Goal: Information Seeking & Learning: Learn about a topic

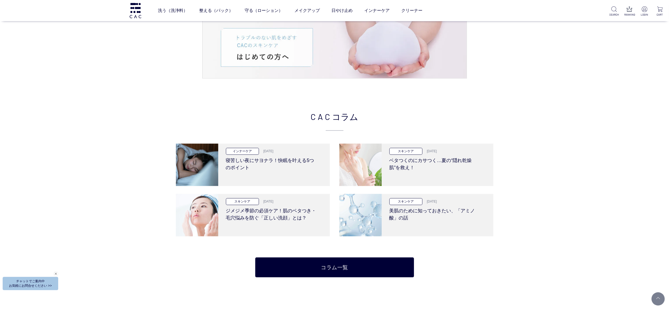
scroll to position [1005, 0]
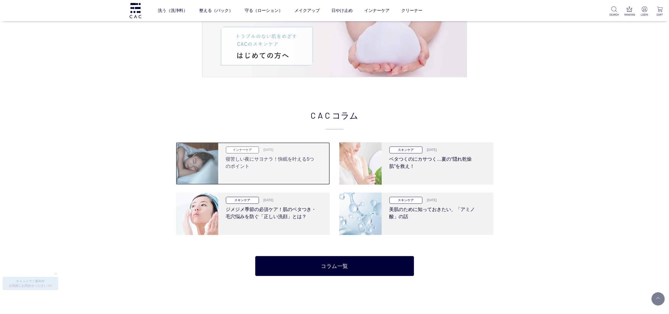
click at [270, 166] on h3 "寝苦しい夜にサヨナラ！快眠を叶える5つのポイント" at bounding box center [272, 161] width 92 height 17
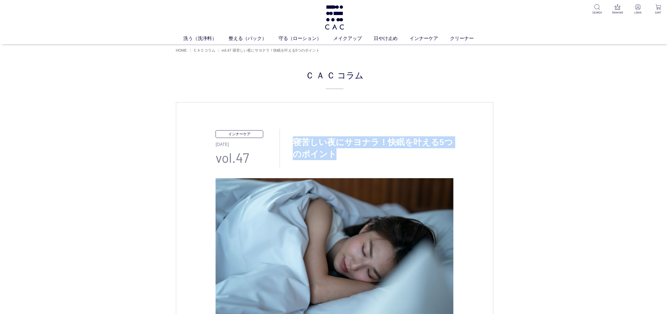
drag, startPoint x: 294, startPoint y: 140, endPoint x: 347, endPoint y: 158, distance: 55.9
click at [345, 158] on h3 "寝苦しい夜にサヨナラ！快眠を叶える5つのポイント" at bounding box center [367, 148] width 174 height 24
copy h3 "寝苦しい夜にサヨナラ！快眠を叶える5つのポイント"
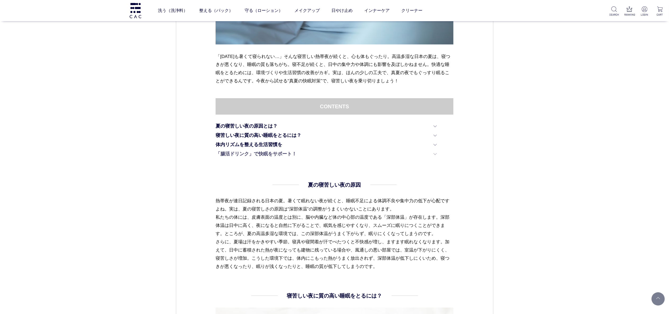
scroll to position [265, 0]
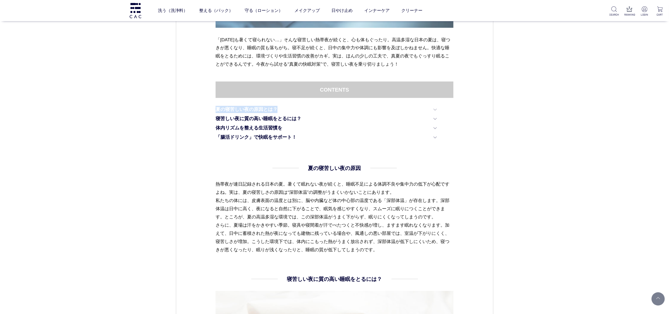
drag, startPoint x: 207, startPoint y: 107, endPoint x: 310, endPoint y: 110, distance: 102.2
copy link "夏の寝苦しい夜の原因とは？"
drag, startPoint x: 209, startPoint y: 119, endPoint x: 307, endPoint y: 118, distance: 98.1
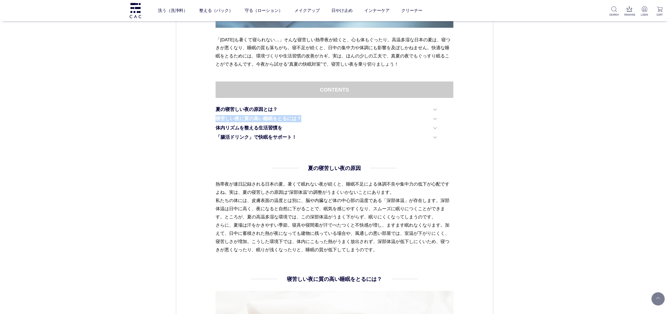
copy link "寝苦しい夜に質の高い睡眠をとるには？"
drag, startPoint x: 210, startPoint y: 126, endPoint x: 306, endPoint y: 127, distance: 96.3
copy link "体内リズムを整える生活習慣を"
drag, startPoint x: 209, startPoint y: 138, endPoint x: 353, endPoint y: 137, distance: 144.7
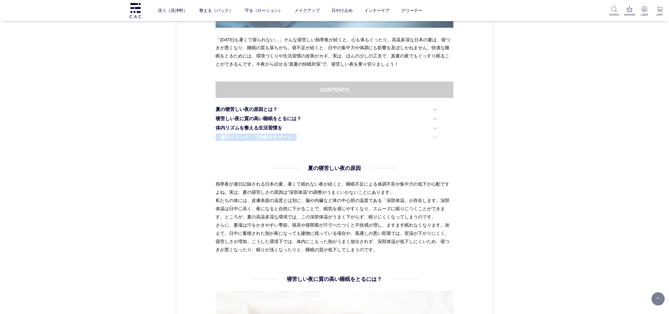
copy link "「腸活ドリンク」で快眠をサポート！"
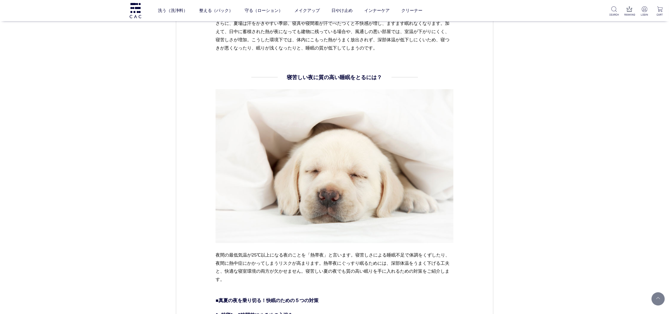
scroll to position [317, 0]
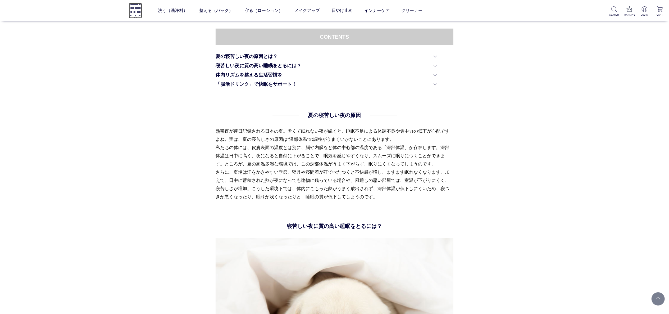
click at [136, 11] on img at bounding box center [135, 10] width 13 height 15
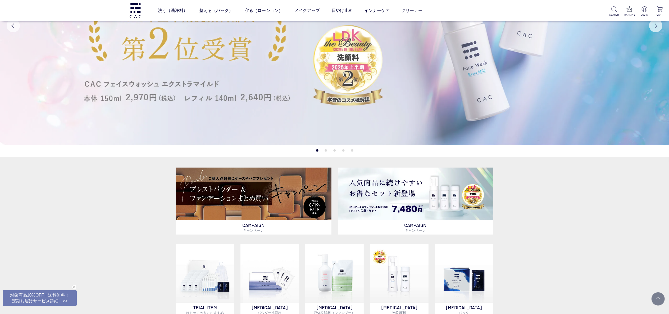
scroll to position [106, 0]
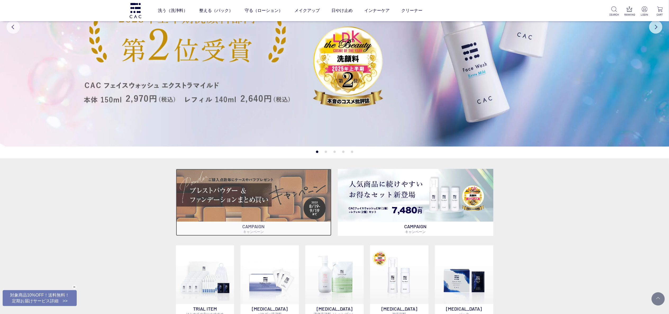
click at [266, 188] on img at bounding box center [254, 195] width 156 height 53
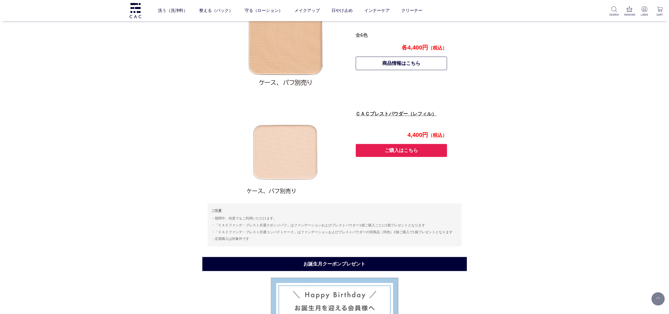
scroll to position [456, 0]
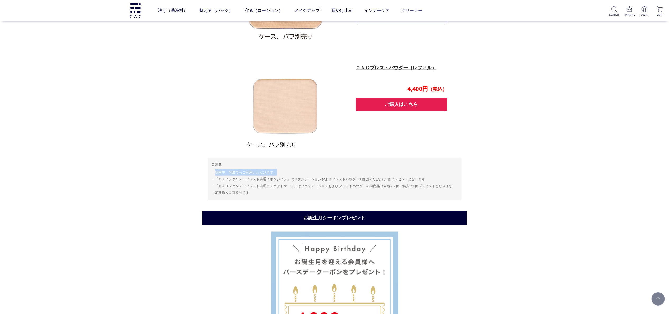
drag, startPoint x: 212, startPoint y: 172, endPoint x: 280, endPoint y: 171, distance: 68.8
click at [280, 171] on li "期間中、何度でもご利用いただけます。" at bounding box center [335, 172] width 246 height 6
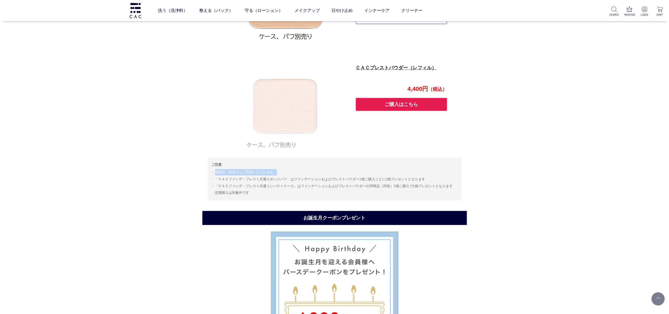
copy li "期間中、何度でもご利用いただけます。"
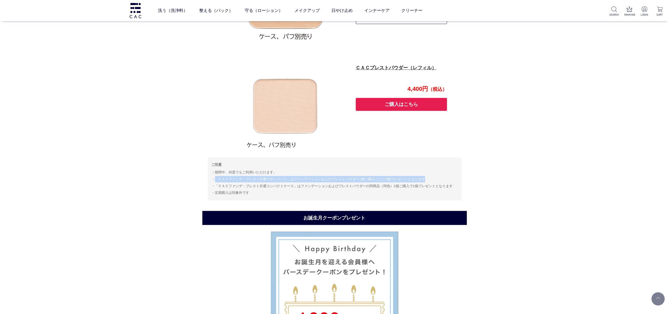
drag, startPoint x: 214, startPoint y: 180, endPoint x: 428, endPoint y: 177, distance: 214.3
click at [428, 177] on li "「ＣＡＣファンデ・プレスト共通スポンジパフ」はファンデーションおよびプレストパウダー1個ご購入ごとに1個プレゼントとなります" at bounding box center [335, 179] width 246 height 6
copy li "「ＣＡＣファンデ・プレスト共通スポンジパフ」はファンデーションおよびプレストパウダー1個ご購入ごとに1個プレゼントとなります"
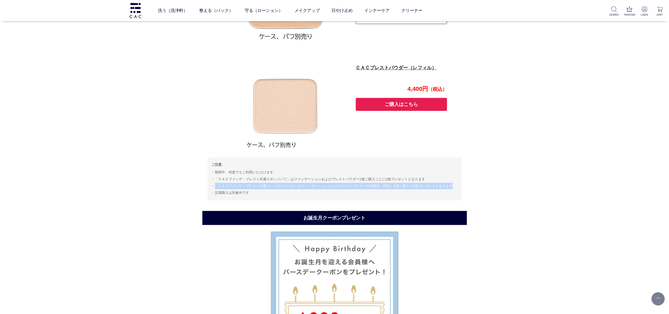
drag, startPoint x: 215, startPoint y: 185, endPoint x: 458, endPoint y: 184, distance: 243.1
click at [458, 184] on div "ご注意 期間中、何度でもご利用いただけます。 「ＣＡＣファンデ・プレスト共通スポンジパフ」はファンデーションおよびプレストパウダー1個ご購入ごとに1個プレゼン…" at bounding box center [335, 178] width 254 height 43
copy li "「ＣＡＣファンデ・プレスト共通コンパクトケース」はファンデーションおよびプレストパウダーの同商品（同色）2個ご購入で1個プレゼントとなります"
drag, startPoint x: 216, startPoint y: 193, endPoint x: 295, endPoint y: 192, distance: 78.3
click at [295, 192] on li "定期購入は対象外です" at bounding box center [335, 192] width 246 height 6
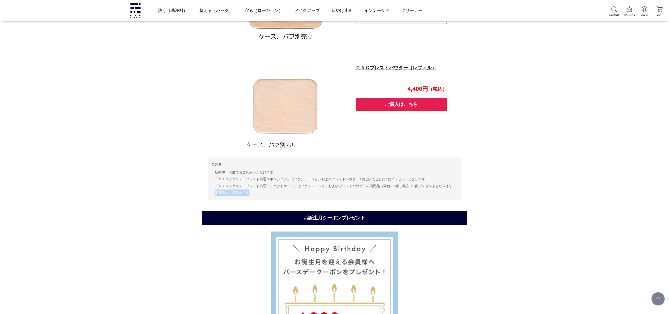
copy li "定期購入は対象外です"
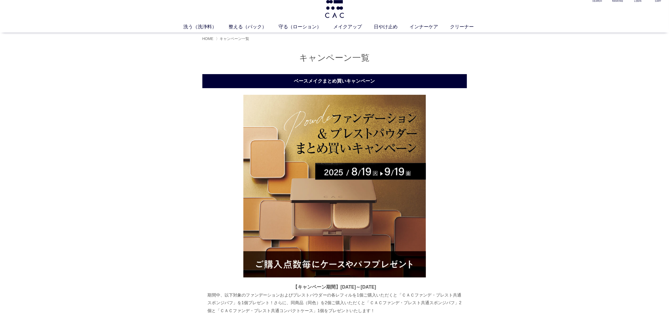
scroll to position [0, 0]
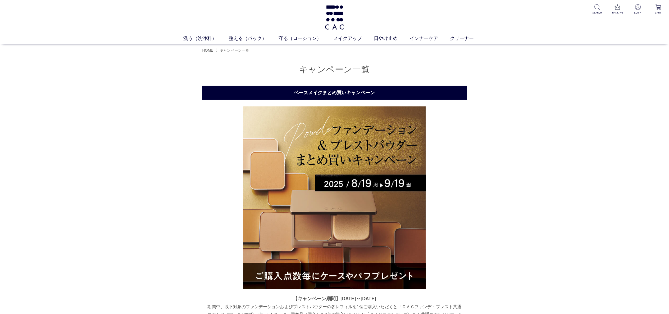
click at [340, 3] on h1 at bounding box center [334, 17] width 21 height 35
click at [334, 22] on img at bounding box center [334, 17] width 21 height 24
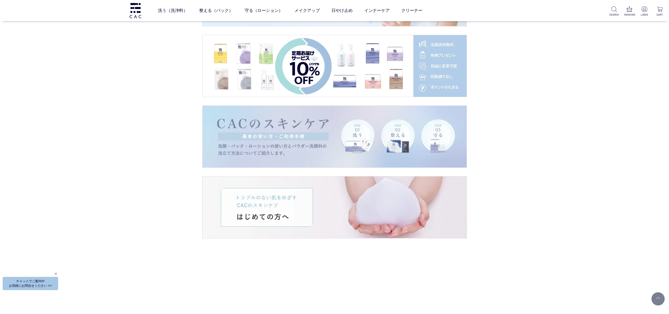
scroll to position [1058, 0]
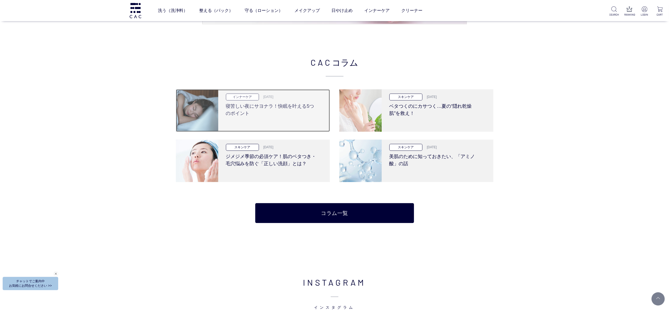
click at [265, 107] on h3 "寝苦しい夜にサヨナラ！快眠を叶える5つのポイント" at bounding box center [272, 108] width 92 height 17
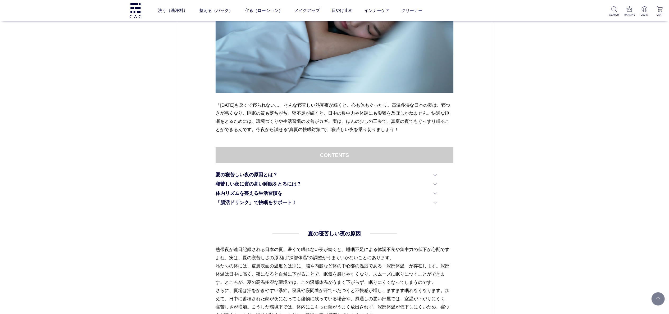
scroll to position [265, 0]
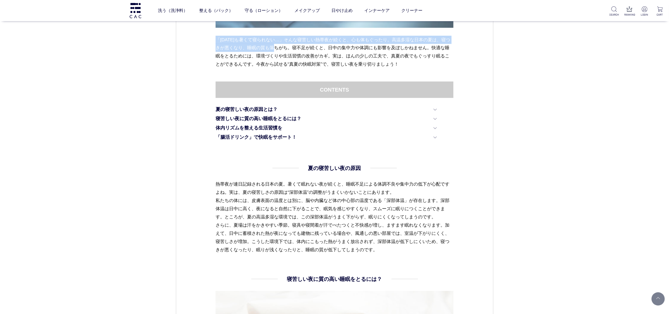
drag, startPoint x: 217, startPoint y: 39, endPoint x: 287, endPoint y: 46, distance: 69.9
click at [287, 46] on p "「[DATE]も暑くて寝られない…」そんな寝苦しい熱帯夜が続くと、心も体もぐったり。高温多湿な日本の夏は、寝つきが悪くなり、睡眠の質も落ちがち。寝不足が続くと…" at bounding box center [335, 52] width 238 height 33
copy p "「[DATE]も暑くて寝られない…」そんな寝苦しい熱帯夜が続くと、心も体もぐったり。高温多湿な日本の夏は、寝つきが悪くなり、睡眠の質も落ちがち。"
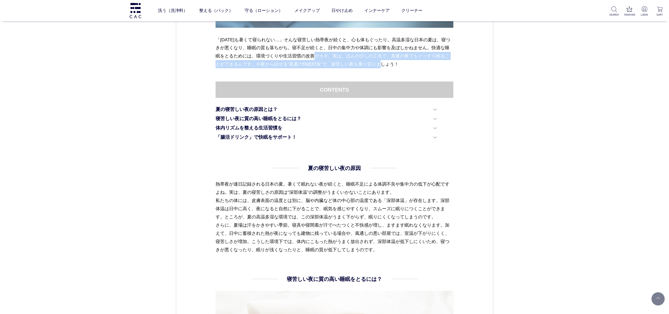
drag, startPoint x: 330, startPoint y: 55, endPoint x: 397, endPoint y: 65, distance: 68.2
click at [397, 65] on p "「今日も暑くて寝られない…」そんな寝苦しい熱帯夜が続くと、心も体もぐったり。高温多湿な日本の夏は、寝つきが悪くなり、睡眠の質も落ちがち。寝不足が続くと、日中の…" at bounding box center [335, 52] width 238 height 33
copy p "実は、ほんの少しの工夫で、真夏の夜でもぐっすり眠ることができるんです。今夜から試せる“真夏の快眠対策”で、寝苦しい夜を乗り切りましょう！"
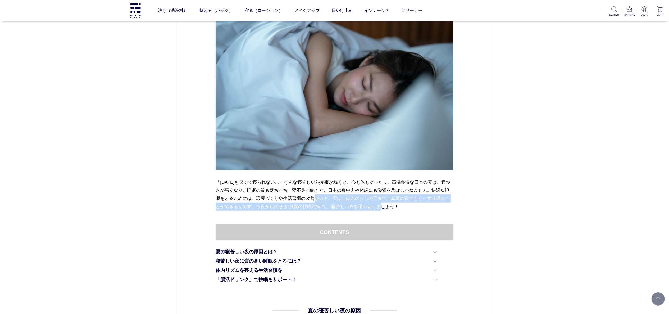
scroll to position [106, 0]
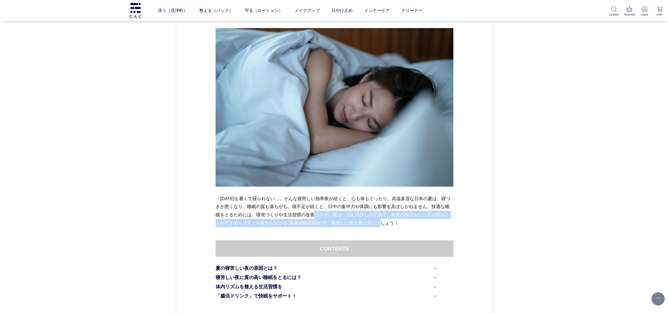
click at [369, 158] on img at bounding box center [335, 107] width 238 height 158
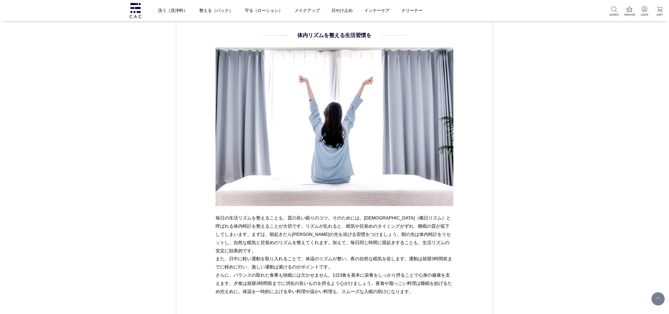
scroll to position [1587, 0]
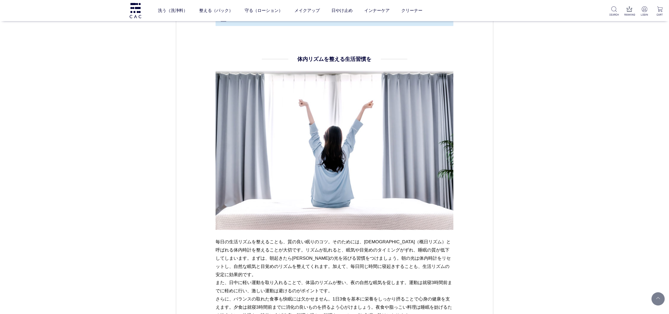
click at [381, 161] on img at bounding box center [335, 150] width 238 height 159
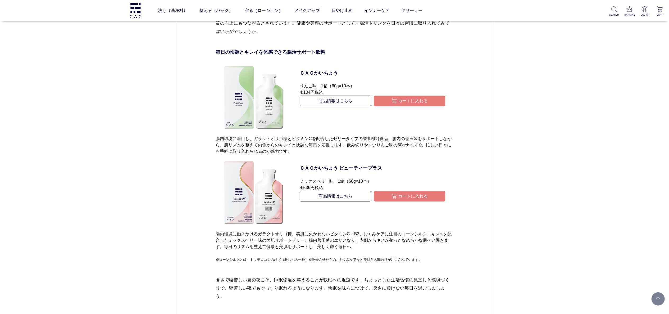
scroll to position [1958, 0]
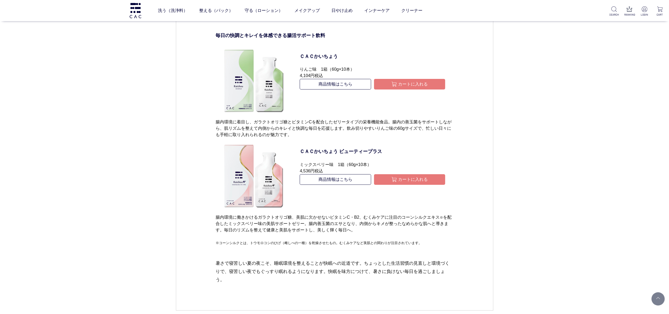
click at [143, 8] on div "洗う（洗浄料） 液体洗浄料 パウダー洗浄料 泡洗顔料 グッズ 整える（パック） フェイスパック ヘアパック 守る（ローション） 保湿化粧水 柔軟化粧水 美容液…" at bounding box center [267, 10] width 535 height 21
drag, startPoint x: 138, startPoint y: 15, endPoint x: 179, endPoint y: 2, distance: 43.8
click at [138, 15] on img at bounding box center [135, 10] width 13 height 15
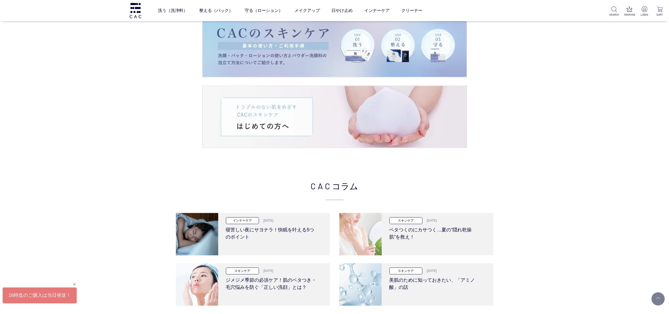
scroll to position [952, 0]
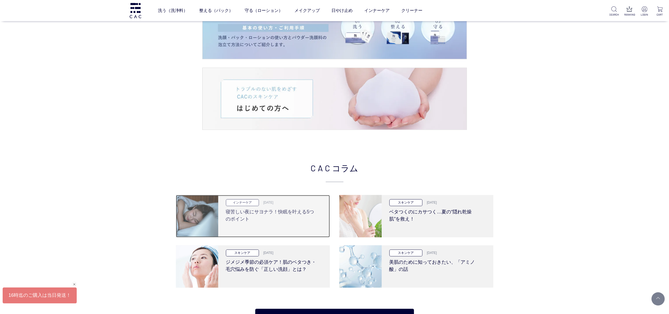
click at [283, 215] on h3 "寝苦しい夜にサヨナラ！快眠を叶える5つのポイント" at bounding box center [272, 214] width 92 height 17
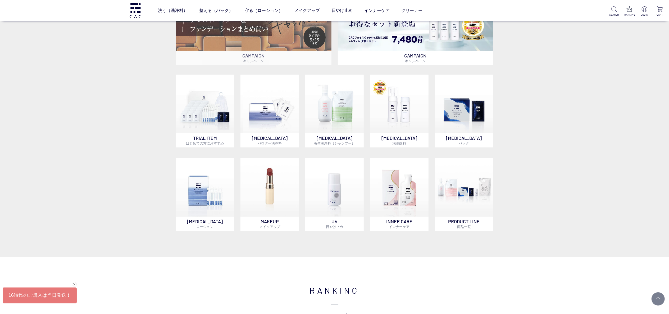
scroll to position [159, 0]
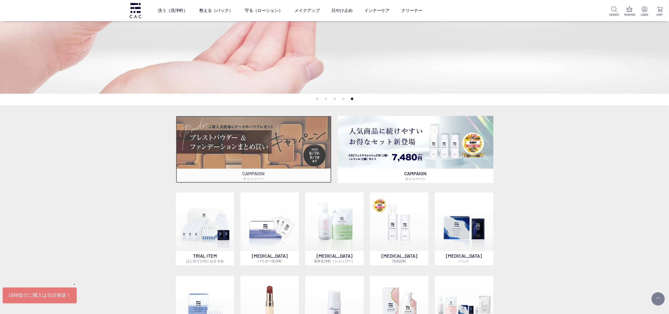
click at [271, 152] on img at bounding box center [254, 142] width 156 height 53
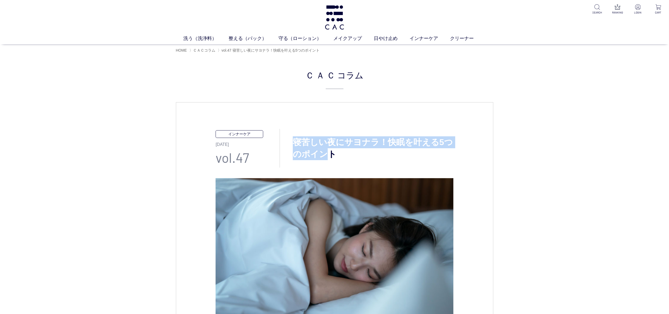
drag, startPoint x: 294, startPoint y: 142, endPoint x: 326, endPoint y: 153, distance: 34.0
click at [324, 153] on h3 "寝苦しい夜にサヨナラ！快眠を叶える5つのポイント" at bounding box center [367, 148] width 174 height 24
drag, startPoint x: 333, startPoint y: 153, endPoint x: 288, endPoint y: 142, distance: 46.7
click at [288, 142] on h3 "寝苦しい夜にサヨナラ！快眠を叶える5つのポイント" at bounding box center [367, 148] width 174 height 24
copy h3 "寝苦しい夜にサヨナラ！快眠を叶える5つのポイント"
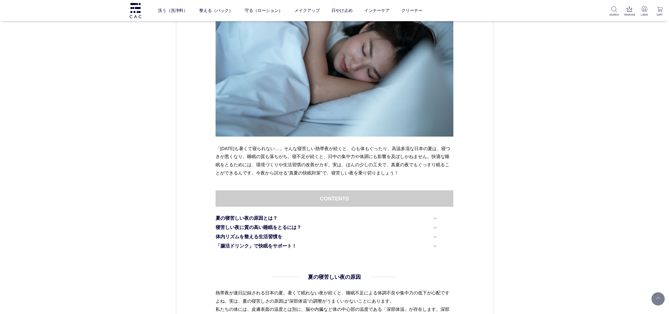
scroll to position [212, 0]
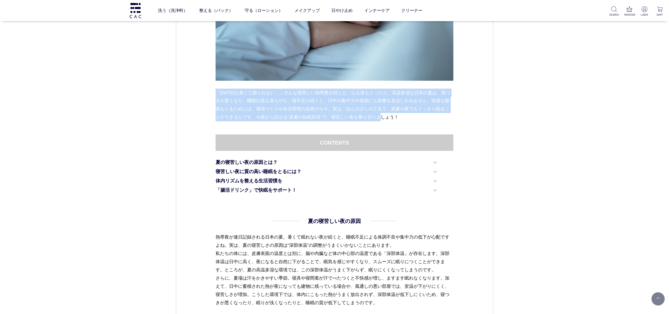
drag, startPoint x: 214, startPoint y: 92, endPoint x: 425, endPoint y: 119, distance: 212.9
copy p "「今日も暑くて寝られない…」そんな寝苦しい熱帯夜が続くと、心も体もぐったり。高温多湿な日本の夏は、寝つきが悪くなり、睡眠の質も落ちがち。寝不足が続くと、日中の…"
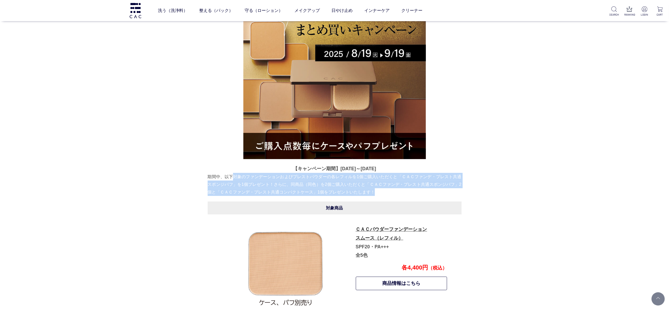
drag, startPoint x: 232, startPoint y: 176, endPoint x: 385, endPoint y: 192, distance: 153.3
click at [385, 192] on p "期間中、以下対象のファンデーションおよびプレストパウダーの各レフィルを1個ご購入いただくと「ＣＡＣファンデ・プレスト共通スポンジパフ」を1個プレゼント！さらに…" at bounding box center [335, 184] width 254 height 23
copy p "対象のファンデーションおよびプレストパウダーの各レフィルを1個ご購入いただくと「ＣＡＣファンデ・プレスト共通スポンジパフ」を1個プレゼント！さらに、同商品（同…"
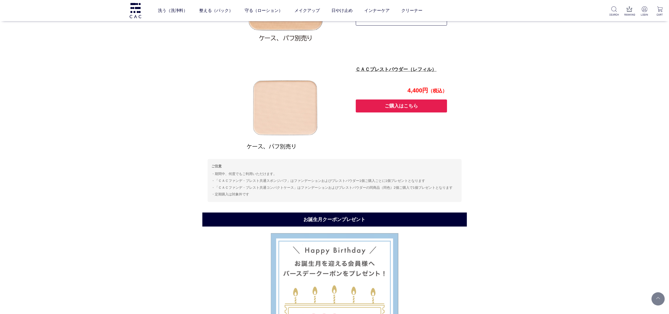
scroll to position [582, 0]
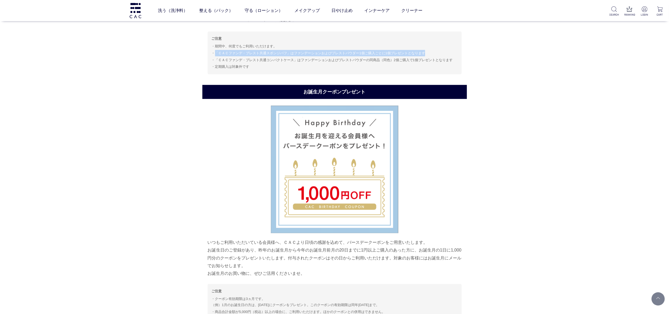
drag, startPoint x: 214, startPoint y: 52, endPoint x: 438, endPoint y: 51, distance: 223.3
click at [438, 51] on li "「ＣＡＣファンデ・プレスト共通スポンジパフ」はファンデーションおよびプレストパウダー1個ご購入ごとに1個プレゼントとなります" at bounding box center [335, 53] width 246 height 6
copy li "「ＣＡＣファンデ・プレスト共通スポンジパフ」はファンデーションおよびプレストパウダー1個ご購入ごとに1個プレゼントとなります"
drag, startPoint x: 214, startPoint y: 52, endPoint x: 435, endPoint y: 54, distance: 220.9
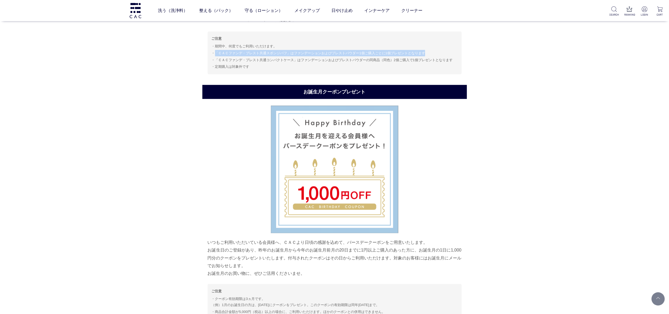
click at [435, 54] on li "「ＣＡＣファンデ・プレスト共通スポンジパフ」はファンデーションおよびプレストパウダー1個ご購入ごとに1個プレゼントとなります" at bounding box center [335, 53] width 246 height 6
copy li "「ＣＡＣファンデ・プレスト共通スポンジパフ」はファンデーションおよびプレストパウダー1個ご購入ごとに1個プレゼントとなります"
click at [229, 59] on li "「ＣＡＣファンデ・プレスト共通コンパクトケース」はファンデーションおよびプレストパウダーの同商品（同色）2個ご購入で1個プレゼントとなります" at bounding box center [335, 60] width 246 height 6
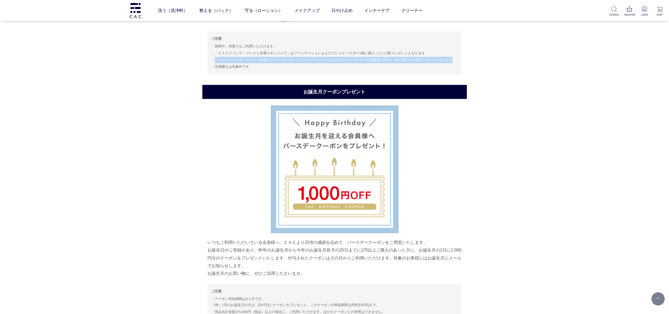
drag, startPoint x: 215, startPoint y: 60, endPoint x: 460, endPoint y: 60, distance: 244.7
click at [460, 60] on div "ご注意 期間中、何度でもご利用いただけます。 「ＣＡＣファンデ・プレスト共通スポンジパフ」はファンデーションおよびプレストパウダー1個ご購入ごとに1個プレゼン…" at bounding box center [335, 52] width 254 height 43
copy li "「ＣＡＣファンデ・プレスト共通コンパクトケース」はファンデーションおよびプレストパウダーの同商品（同色）2個ご購入で1個プレゼントとなります"
drag, startPoint x: 214, startPoint y: 66, endPoint x: 270, endPoint y: 66, distance: 56.1
click at [270, 66] on li "定期購入は対象外です" at bounding box center [335, 66] width 246 height 6
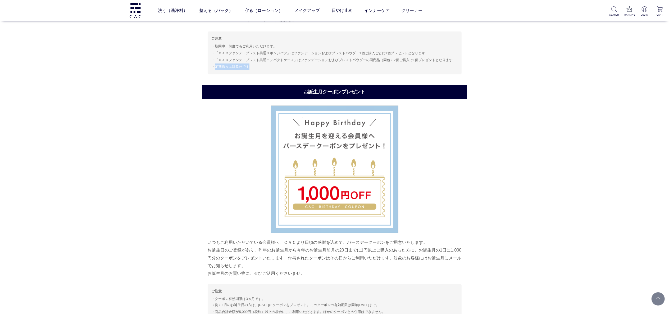
copy li "定期購入は対象外です"
click at [133, 15] on img at bounding box center [135, 10] width 13 height 15
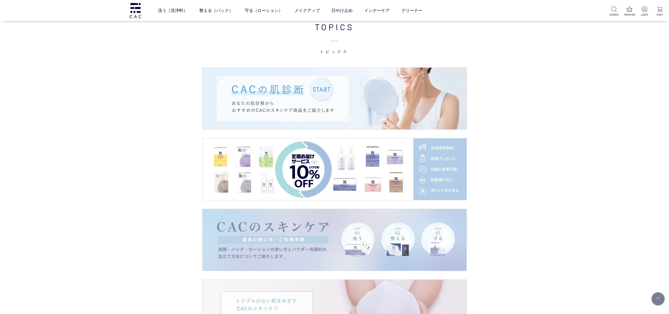
scroll to position [899, 0]
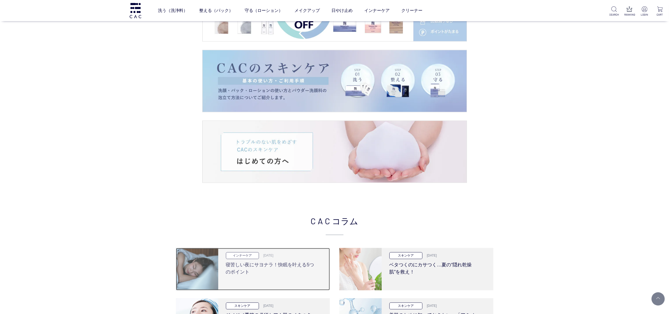
click at [204, 265] on img at bounding box center [197, 269] width 42 height 42
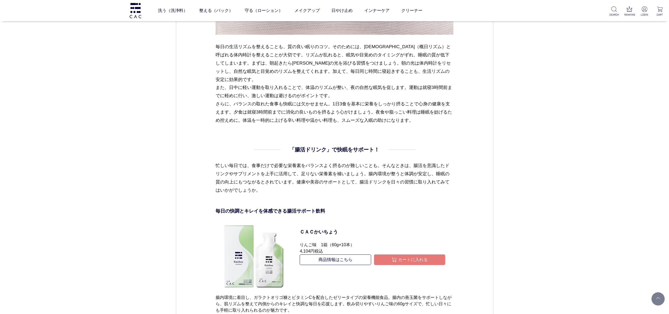
scroll to position [1852, 0]
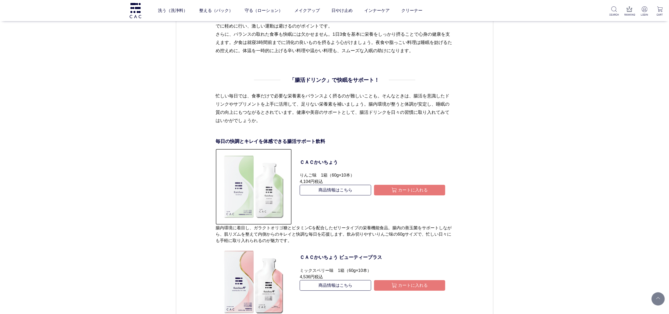
click at [260, 171] on img at bounding box center [254, 187] width 76 height 76
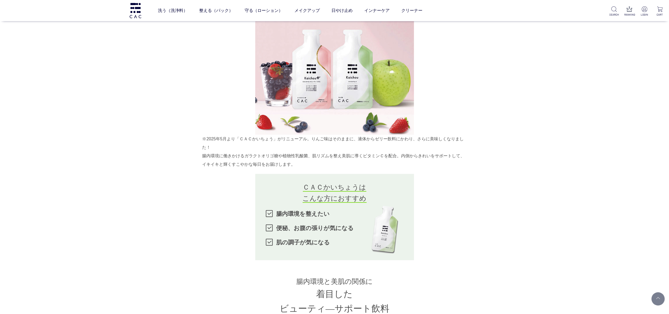
scroll to position [370, 0]
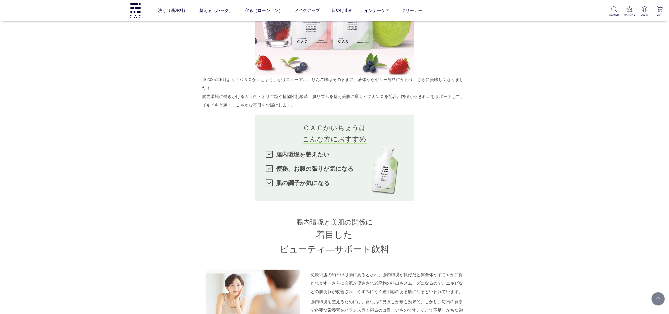
drag, startPoint x: 379, startPoint y: 145, endPoint x: 281, endPoint y: 185, distance: 105.5
click at [281, 185] on li "肌の調子が気になる" at bounding box center [335, 183] width 138 height 14
drag, startPoint x: 284, startPoint y: 183, endPoint x: 273, endPoint y: 157, distance: 28.2
click at [273, 157] on li "腸内環境を整えたい" at bounding box center [335, 154] width 138 height 14
drag, startPoint x: 300, startPoint y: 155, endPoint x: 331, endPoint y: 155, distance: 31.2
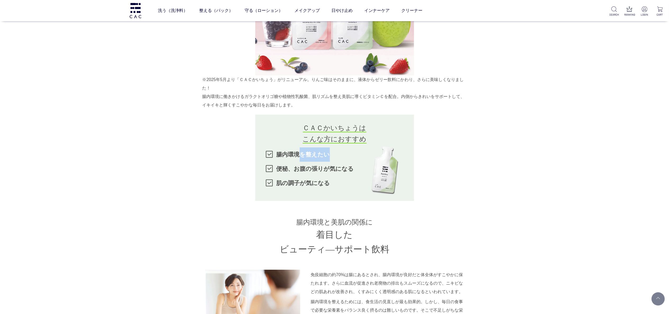
click at [331, 155] on li "腸内環境を整えたい" at bounding box center [335, 154] width 138 height 14
click at [337, 141] on span "ＣＡＣかいちょうは こんな方におすすめ" at bounding box center [335, 134] width 64 height 20
drag, startPoint x: 304, startPoint y: 130, endPoint x: 382, endPoint y: 153, distance: 81.9
click at [380, 149] on div "ＣＡＣかいちょうは こんな方におすすめ 腸内環境を整えたい 便秘、お腹の張りが気になる 肌の調子が気になる" at bounding box center [334, 158] width 159 height 86
click at [383, 163] on li "便秘、お腹の張りが気になる" at bounding box center [335, 169] width 138 height 14
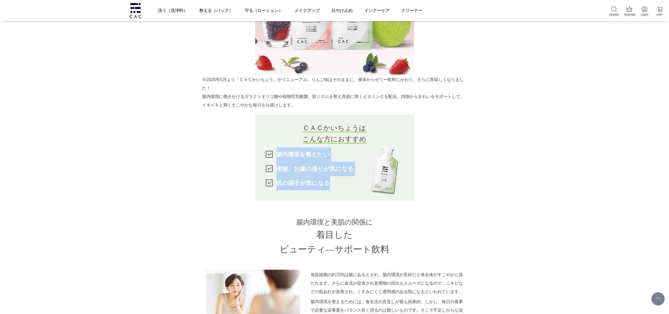
drag, startPoint x: 395, startPoint y: 179, endPoint x: 257, endPoint y: 156, distance: 140.3
click at [253, 157] on div "※[DATE]より「ＣＡＣかいちょう」がリニューアル。りんご味はそのままに、液体からゼリー飲料にかわり、さらに美味しくなりました！ 腸内環境に働きかけるガラク…" at bounding box center [334, 199] width 265 height 248
click at [271, 156] on li "腸内環境を整えたい" at bounding box center [335, 154] width 138 height 14
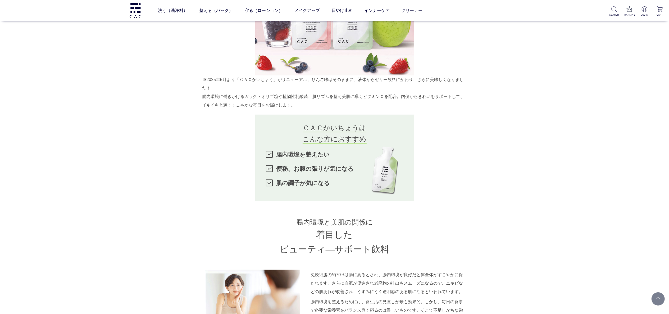
click at [328, 164] on li "便秘、お腹の張りが気になる" at bounding box center [335, 169] width 138 height 14
drag, startPoint x: 395, startPoint y: 172, endPoint x: 392, endPoint y: 174, distance: 3.4
click at [392, 174] on li "便秘、お腹の張りが気になる" at bounding box center [335, 169] width 138 height 14
drag, startPoint x: 375, startPoint y: 174, endPoint x: 303, endPoint y: 156, distance: 73.8
click at [349, 177] on ul "腸内環境を整えたい 便秘、お腹の張りが気になる 肌の調子が気になる" at bounding box center [335, 168] width 138 height 43
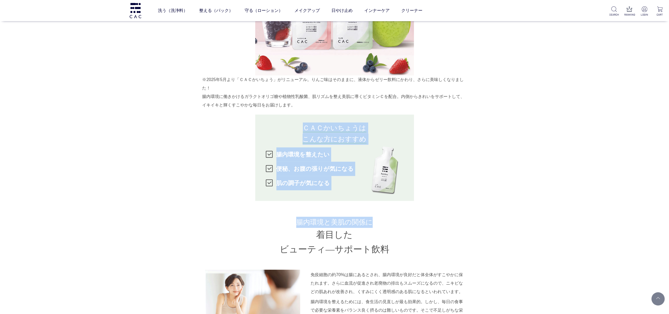
drag, startPoint x: 306, startPoint y: 128, endPoint x: 386, endPoint y: 204, distance: 110.8
click at [386, 204] on div "※[DATE]より「ＣＡＣかいちょう」がリニューアル。りんご味はそのままに、液体からゼリー飲料にかわり、さらに美味しくなりました！ 腸内環境に働きかけるガラク…" at bounding box center [334, 199] width 265 height 248
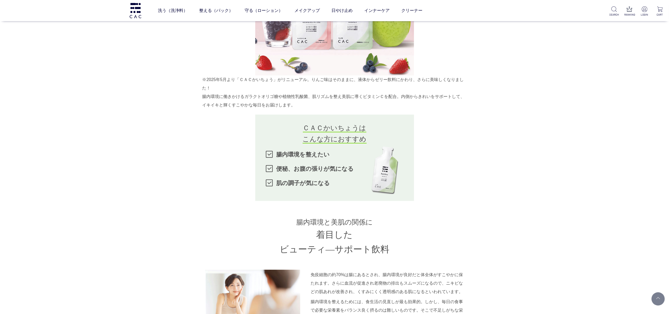
drag, startPoint x: 341, startPoint y: 233, endPoint x: 348, endPoint y: 233, distance: 6.6
click at [342, 234] on h3 "腸内環境と美肌の関係に 着目した ビューティ―サポート飲料" at bounding box center [334, 237] width 265 height 40
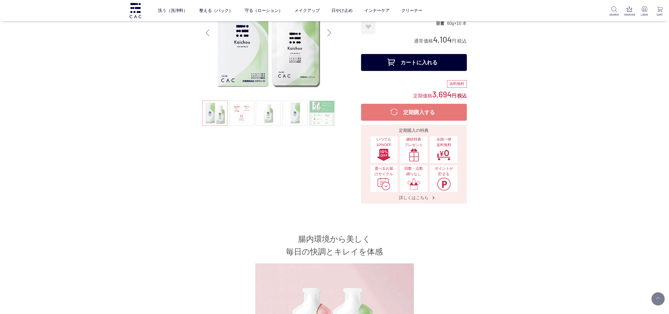
scroll to position [0, 0]
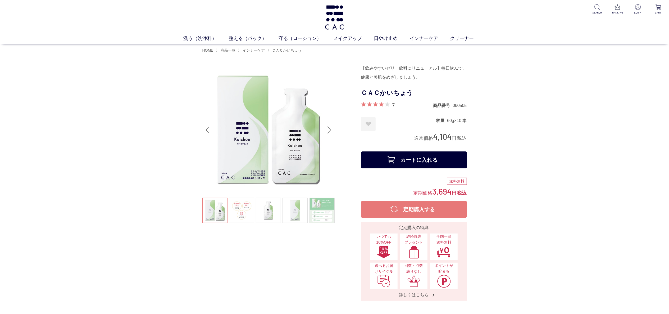
click at [330, 130] on div "Next slide" at bounding box center [329, 129] width 11 height 21
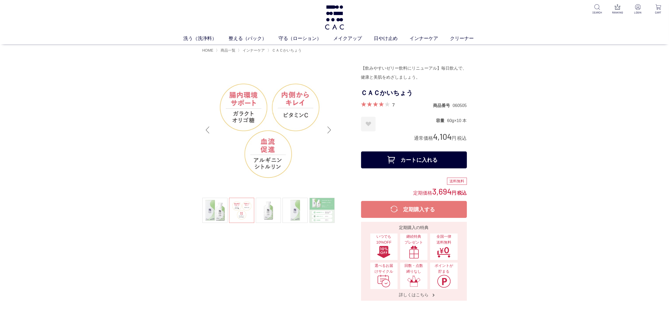
click at [330, 131] on div "Next slide" at bounding box center [329, 129] width 11 height 21
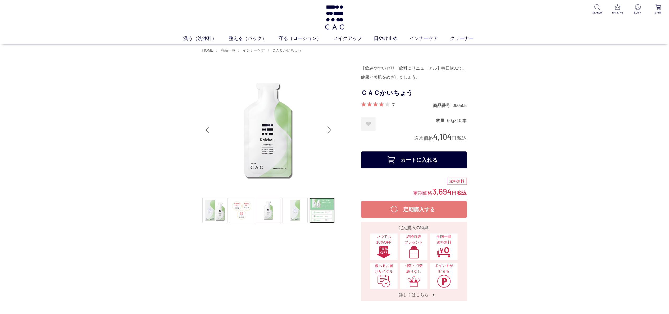
click at [321, 214] on link at bounding box center [322, 210] width 25 height 25
